Goal: Communication & Community: Answer question/provide support

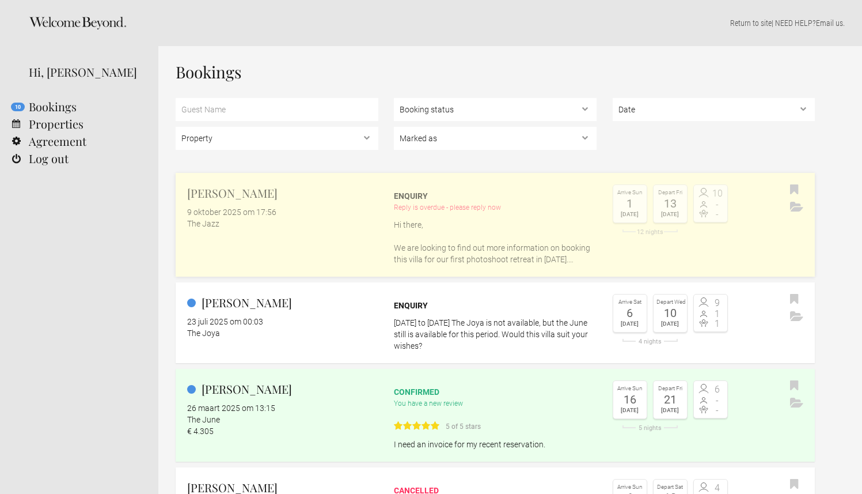
click at [268, 223] on div "The Jazz" at bounding box center [282, 224] width 191 height 12
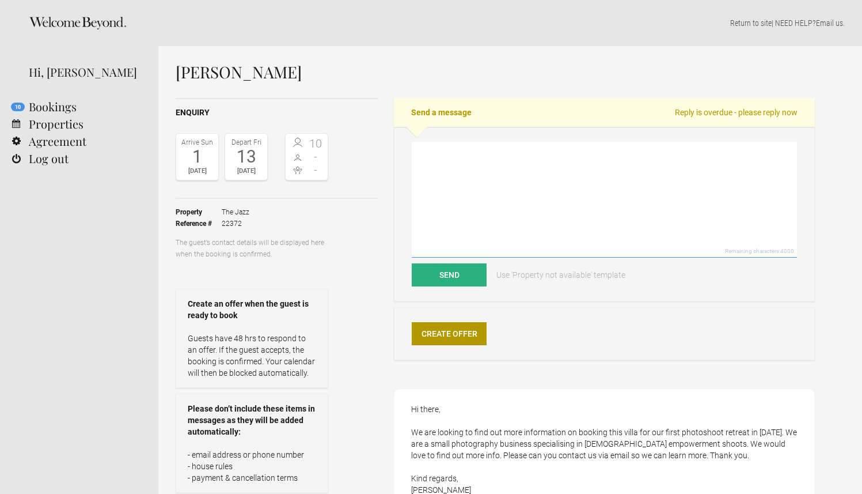
click at [453, 198] on textarea at bounding box center [604, 200] width 385 height 116
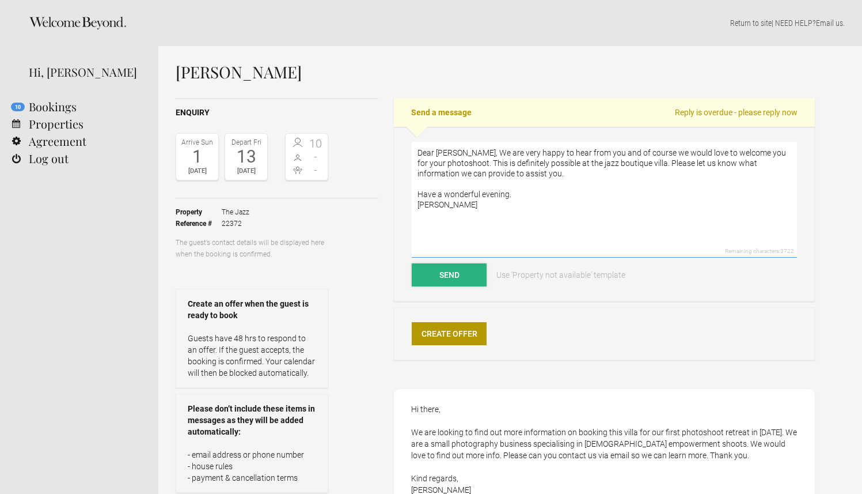
type textarea "Dear Rachel, We are very happy to hear from you and of course we would love to …"
click at [443, 275] on button "Send" at bounding box center [449, 274] width 75 height 23
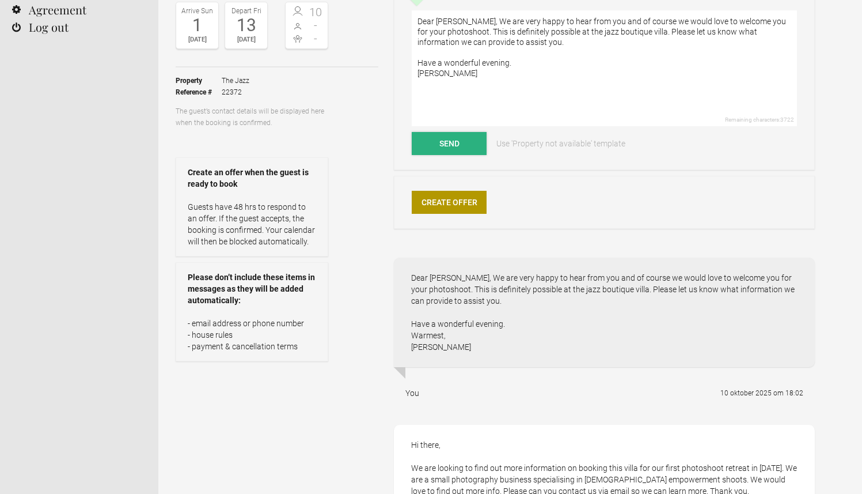
scroll to position [156, 0]
